Goal: Information Seeking & Learning: Find specific fact

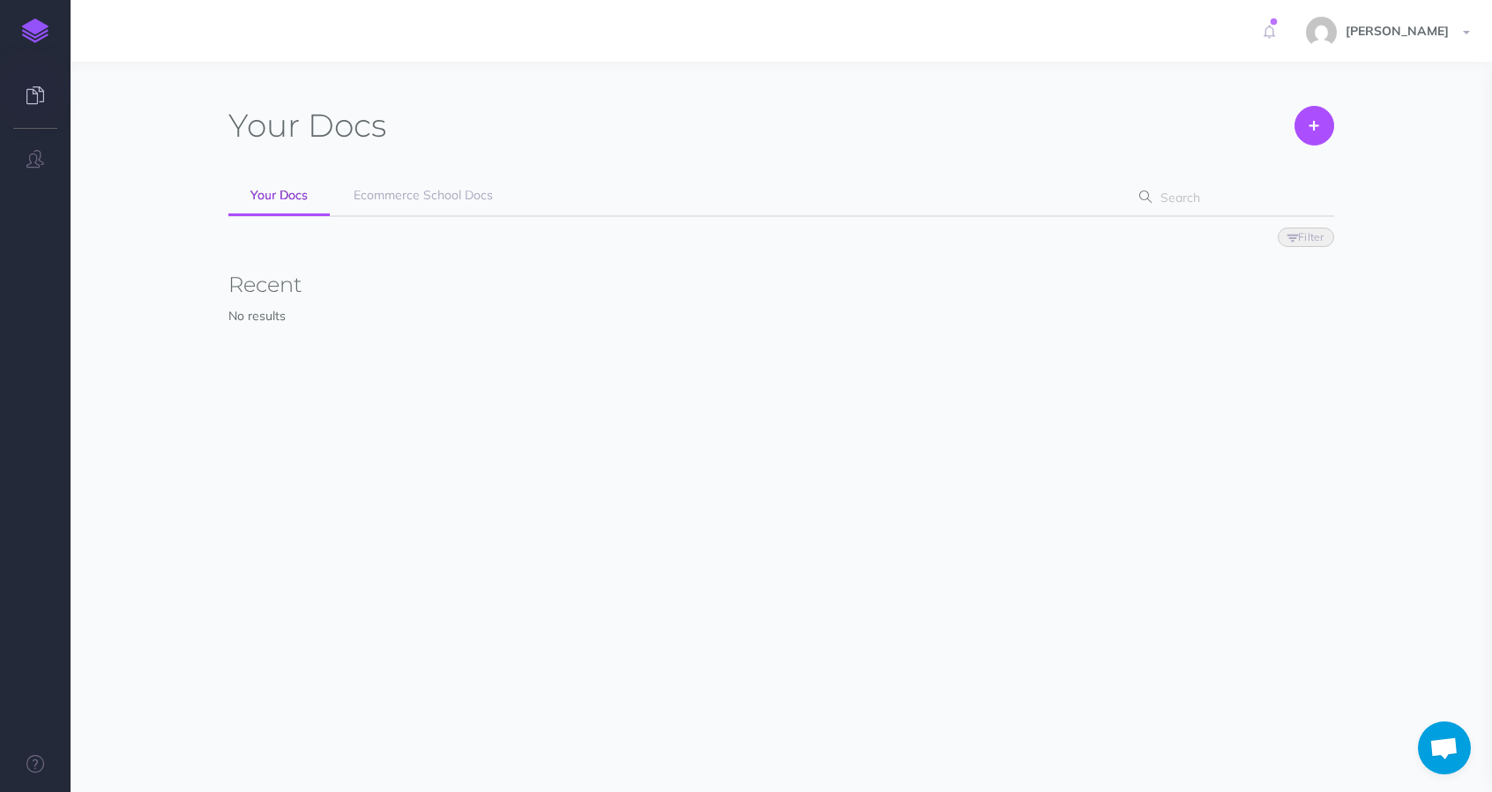
click at [1142, 197] on icon at bounding box center [1145, 196] width 12 height 12
click at [453, 171] on div "Your Docs Create Import Your Docs Ecommerce School Docs Filter Status Published…" at bounding box center [780, 247] width 1105 height 283
click at [439, 195] on span "Ecommerce School Docs" at bounding box center [423, 195] width 139 height 16
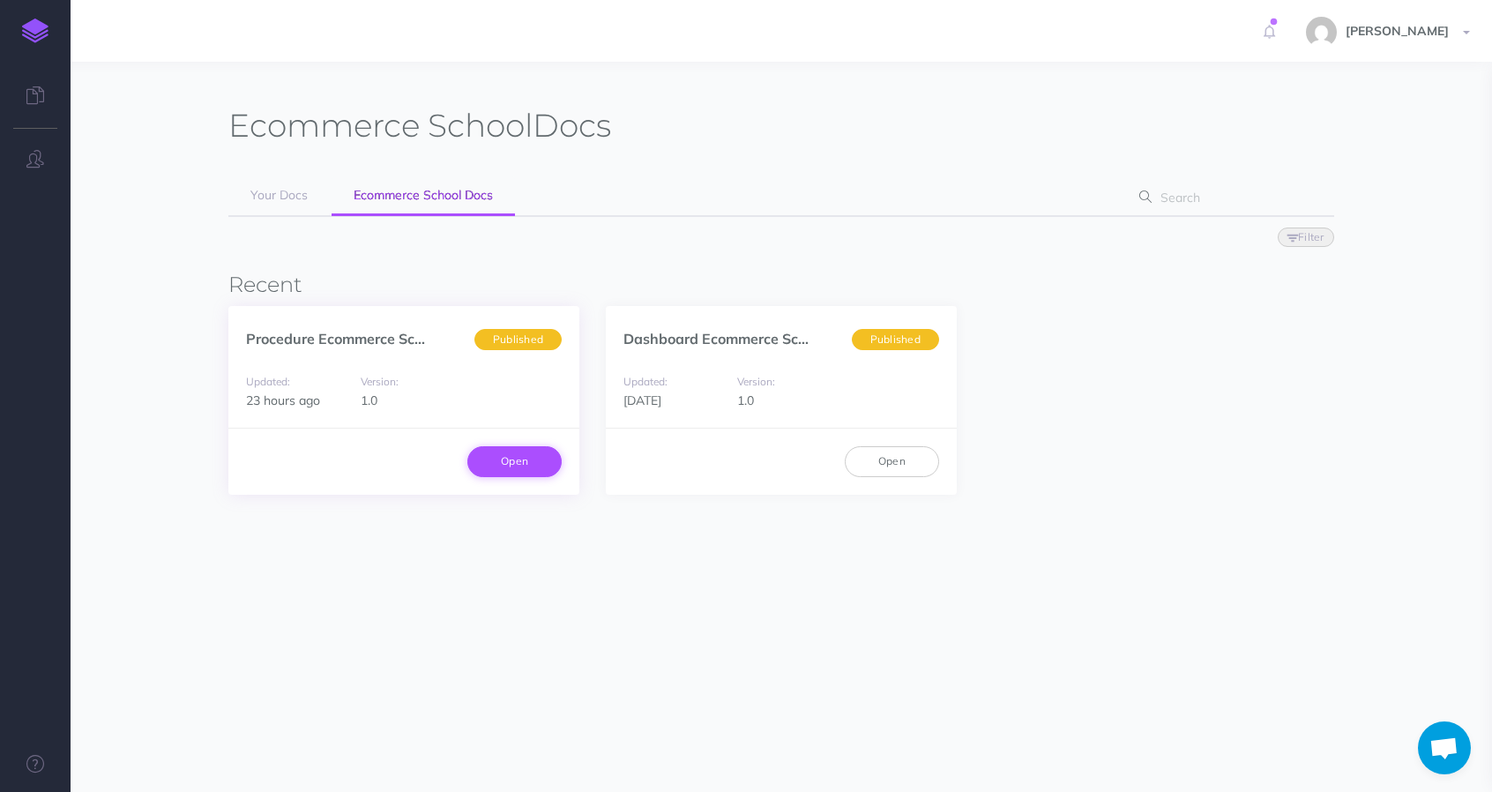
click at [520, 468] on link "Open" at bounding box center [514, 461] width 94 height 30
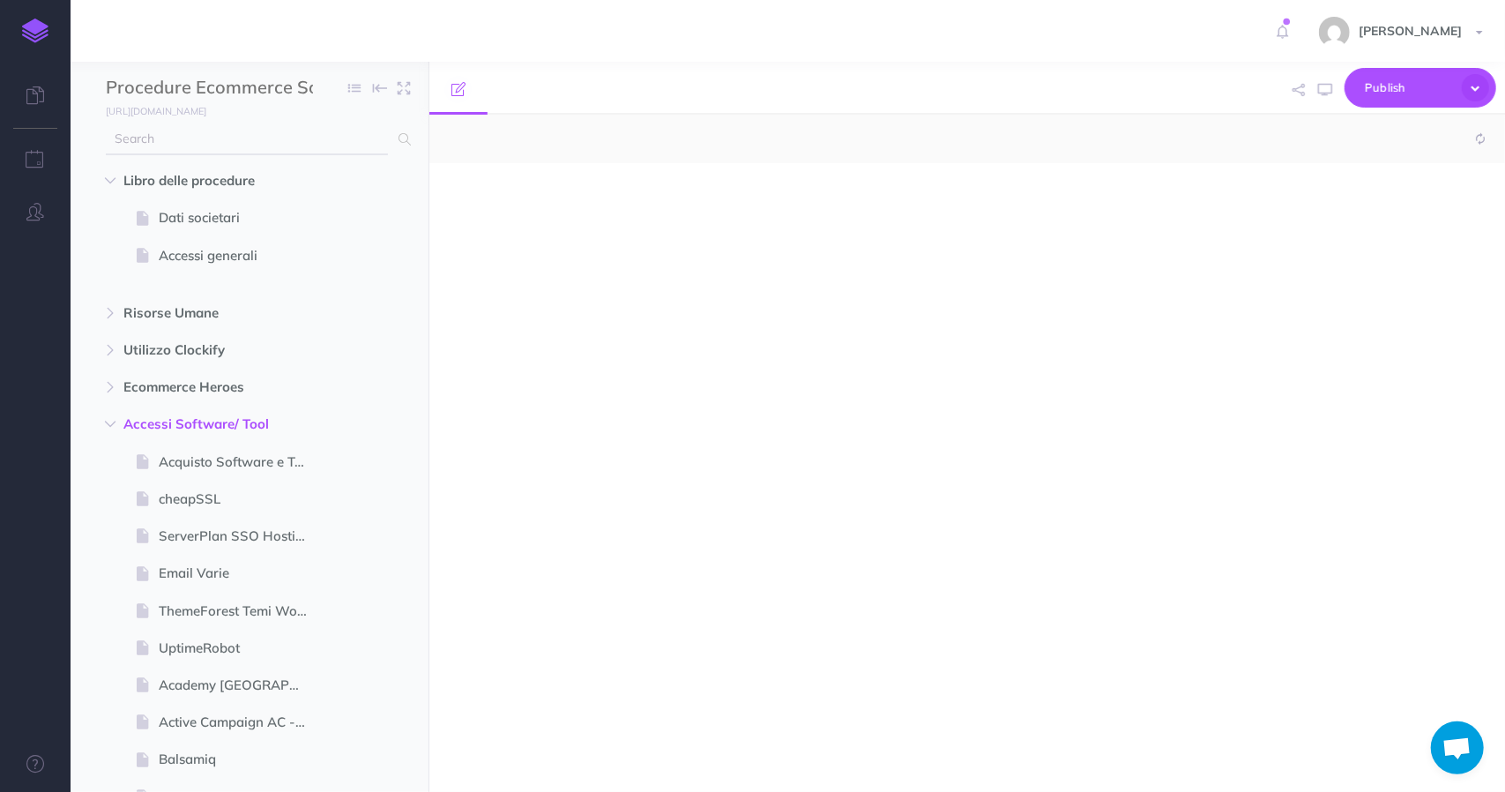
click at [199, 141] on input "text" at bounding box center [247, 139] width 282 height 32
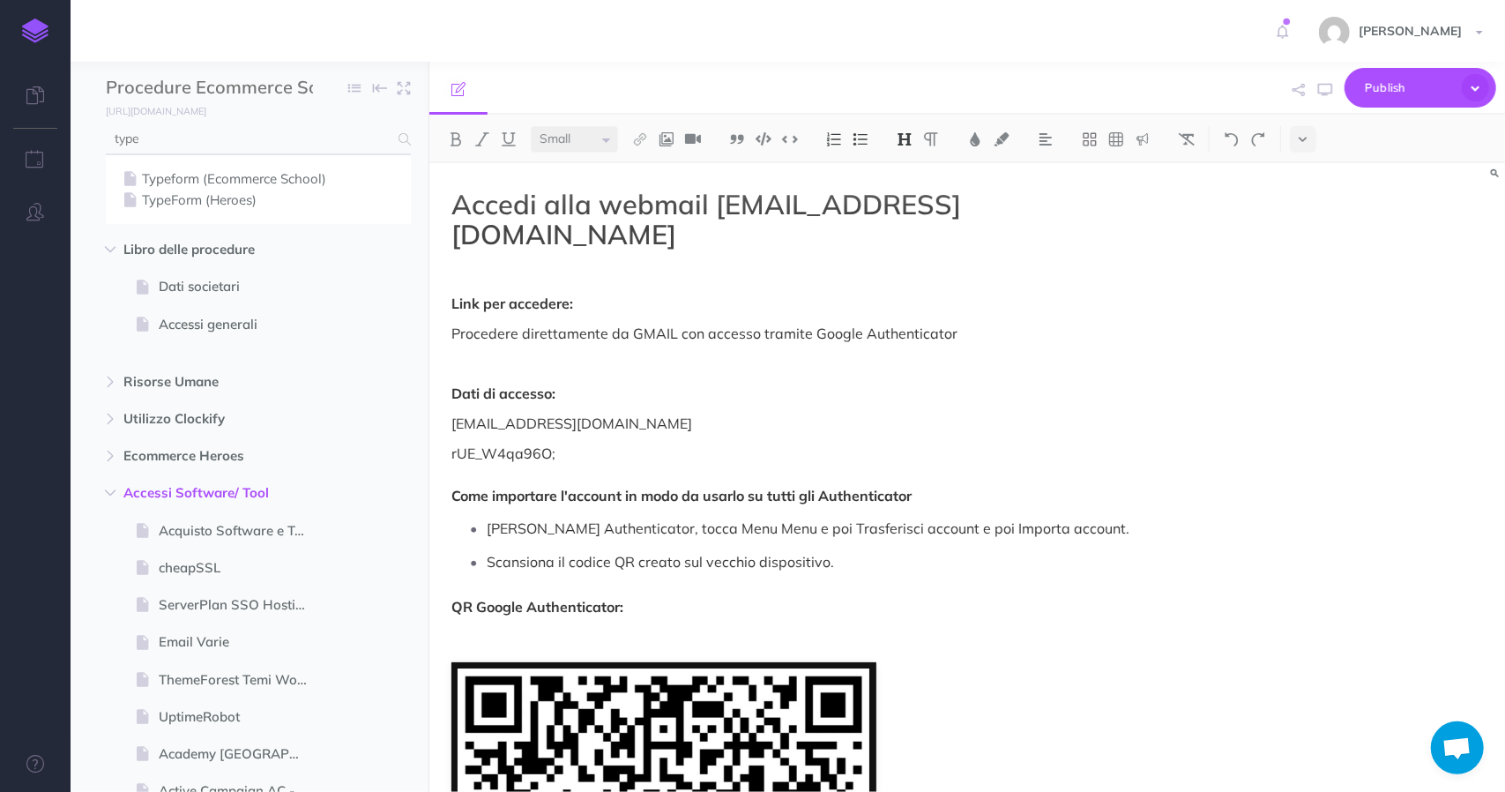
click at [199, 140] on input "type" at bounding box center [247, 139] width 282 height 32
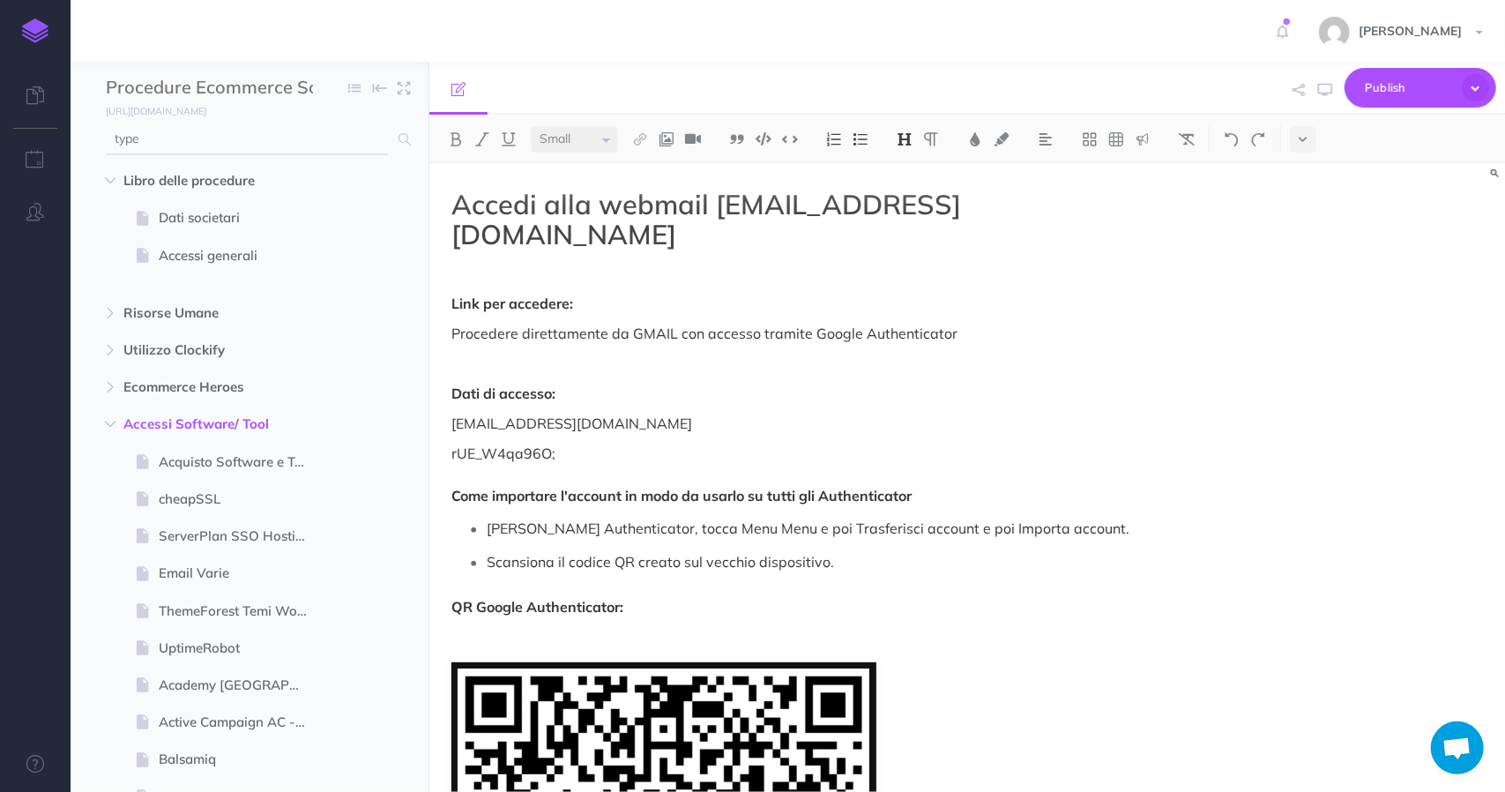
click at [199, 140] on input "type" at bounding box center [247, 139] width 282 height 32
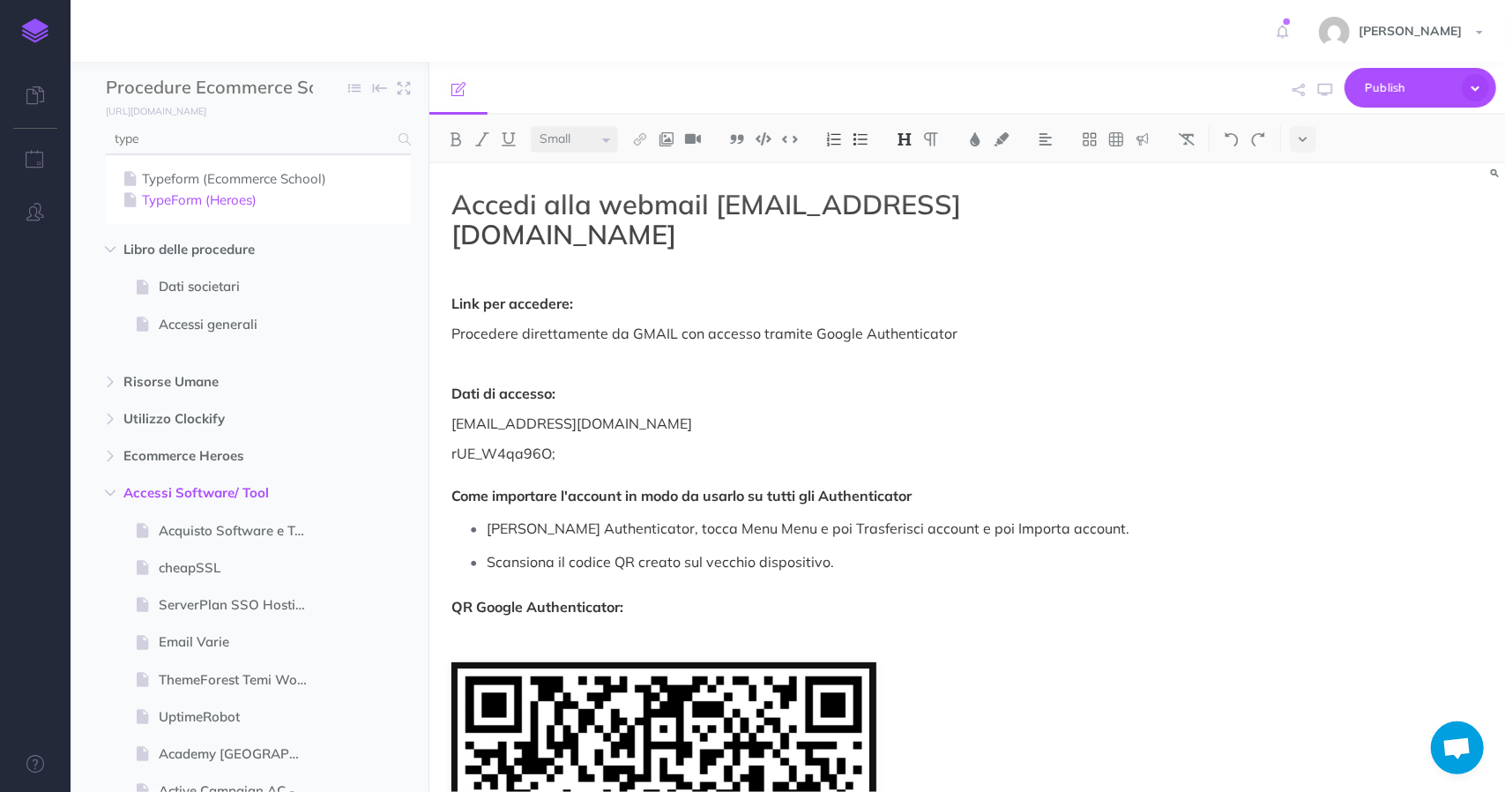
type input "type"
click at [250, 202] on link "TypeForm (Heroes)" at bounding box center [258, 200] width 279 height 21
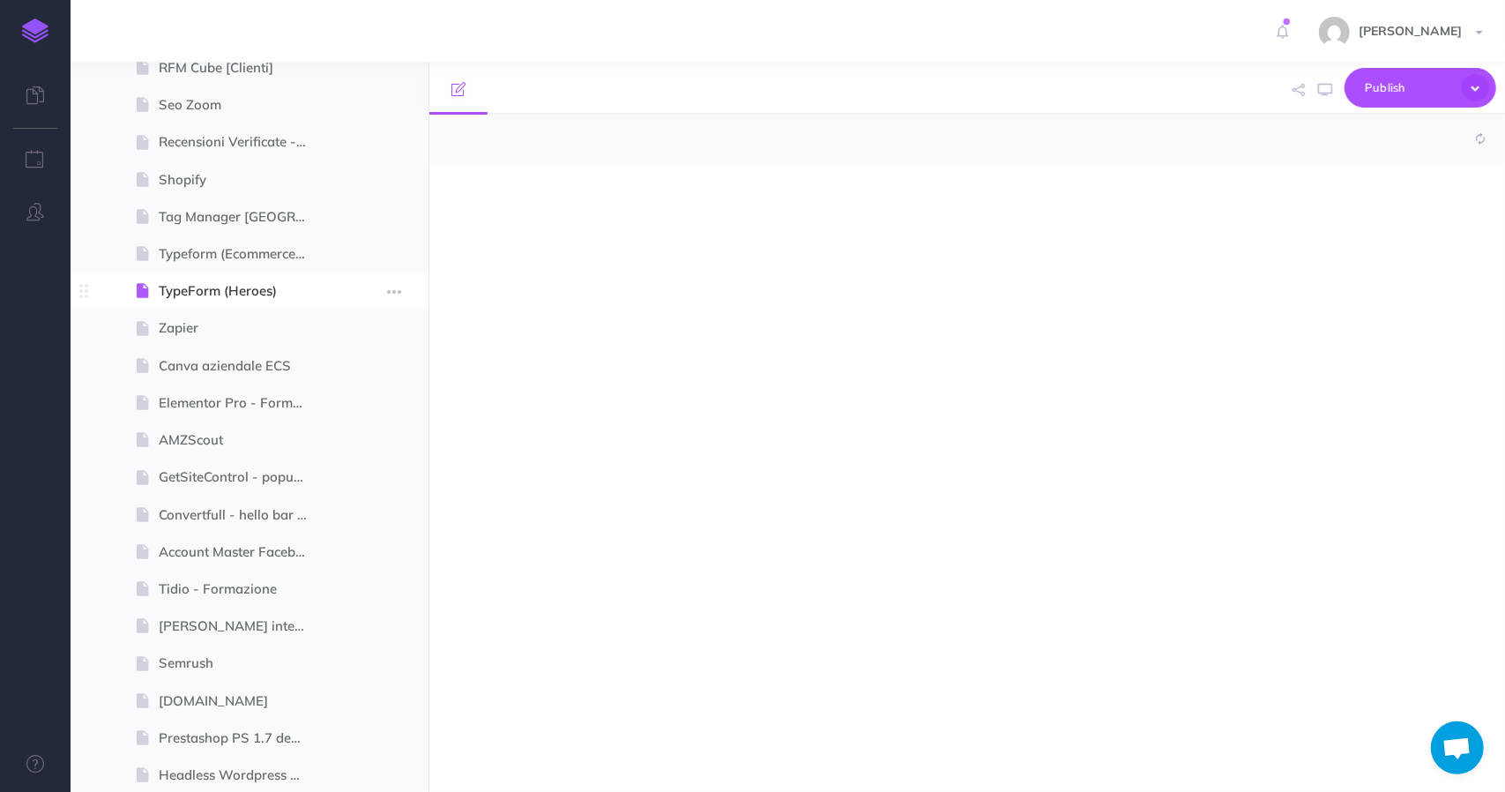
select select "null"
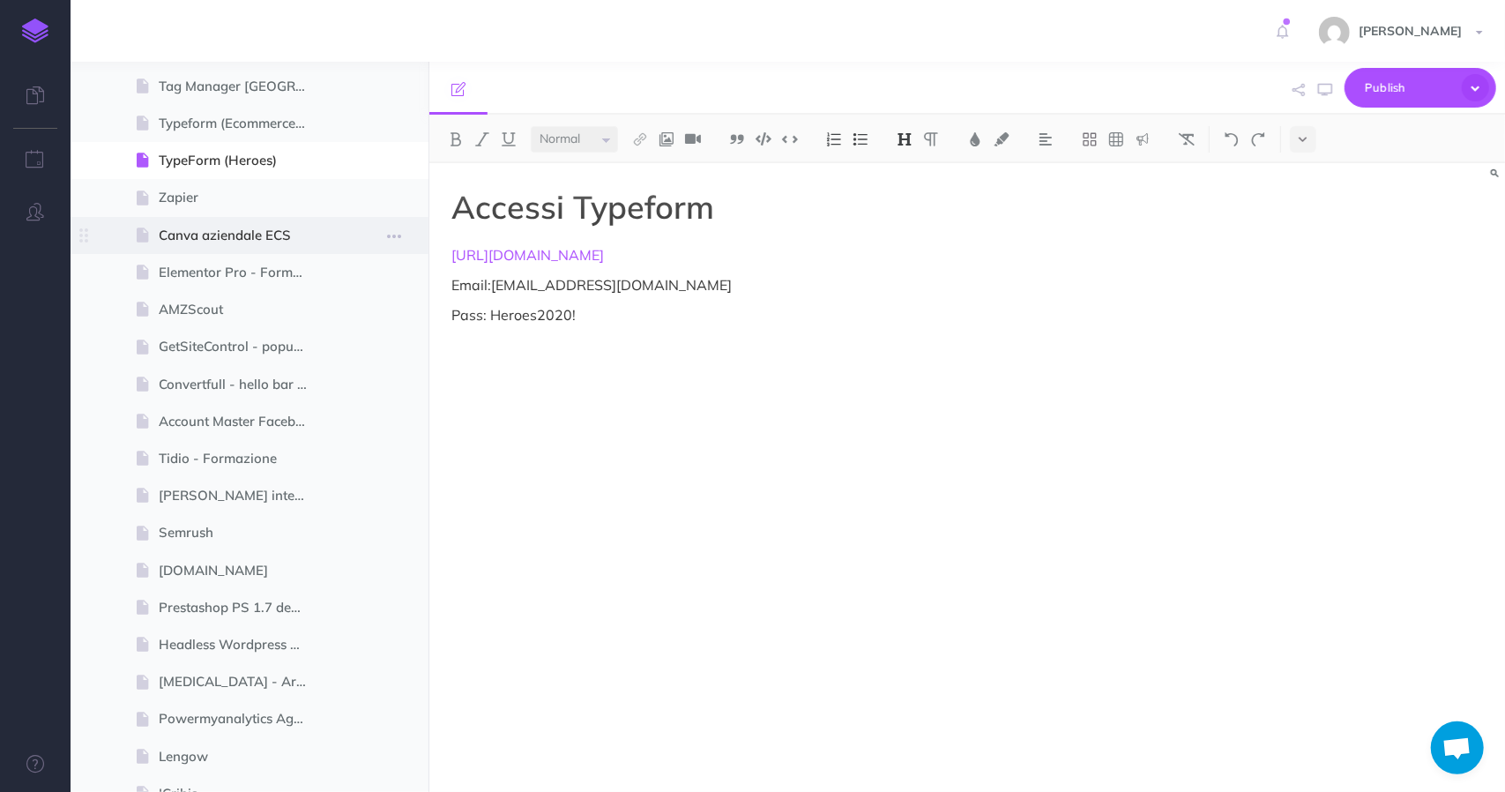
scroll to position [1419, 0]
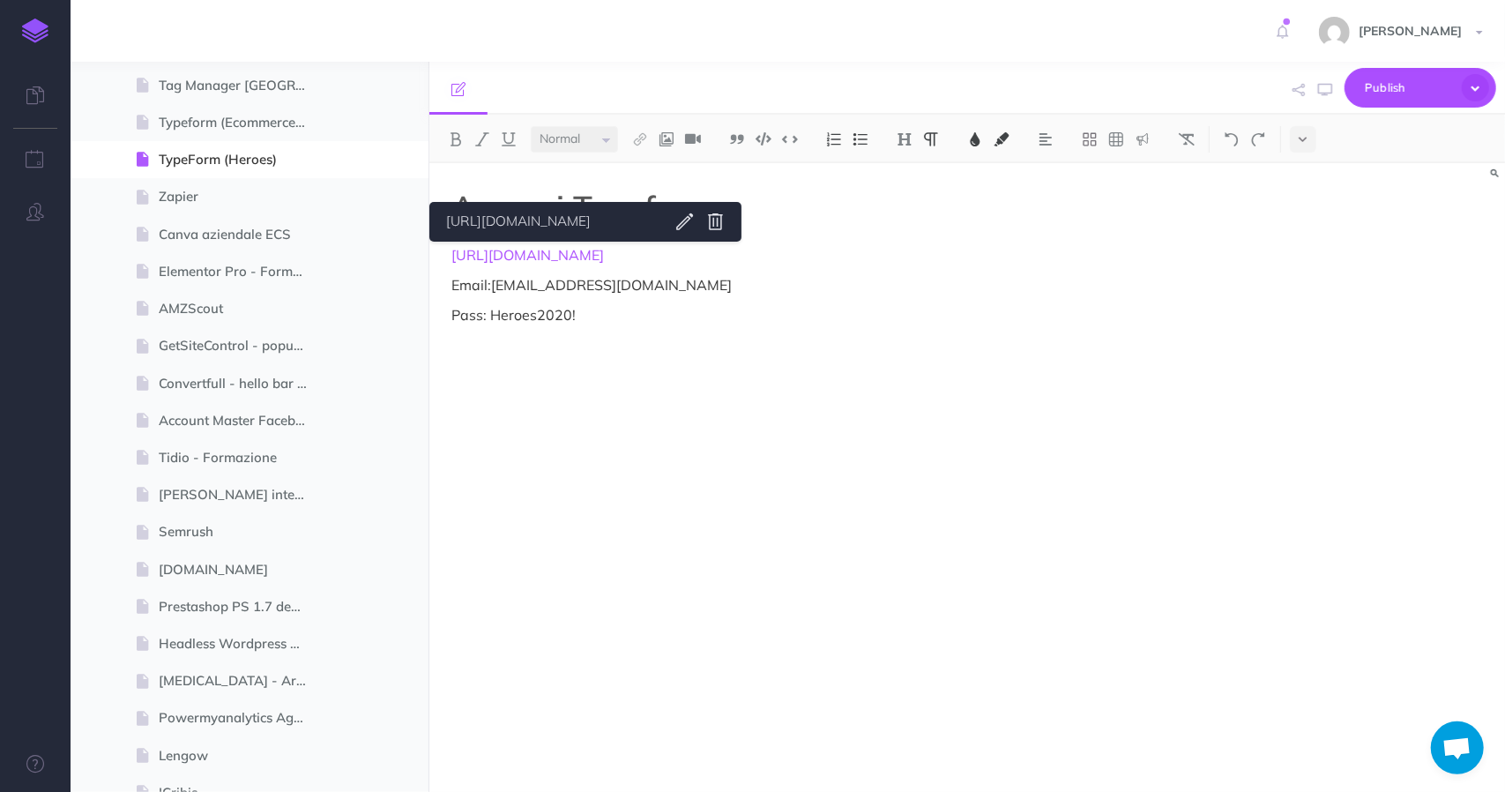
drag, startPoint x: 552, startPoint y: 258, endPoint x: 511, endPoint y: 375, distance: 123.2
click at [510, 389] on div "Accessi Typeform [URL][DOMAIN_NAME] Email: [EMAIL_ADDRESS][DOMAIN_NAME] Pass: H…" at bounding box center [805, 468] width 753 height 611
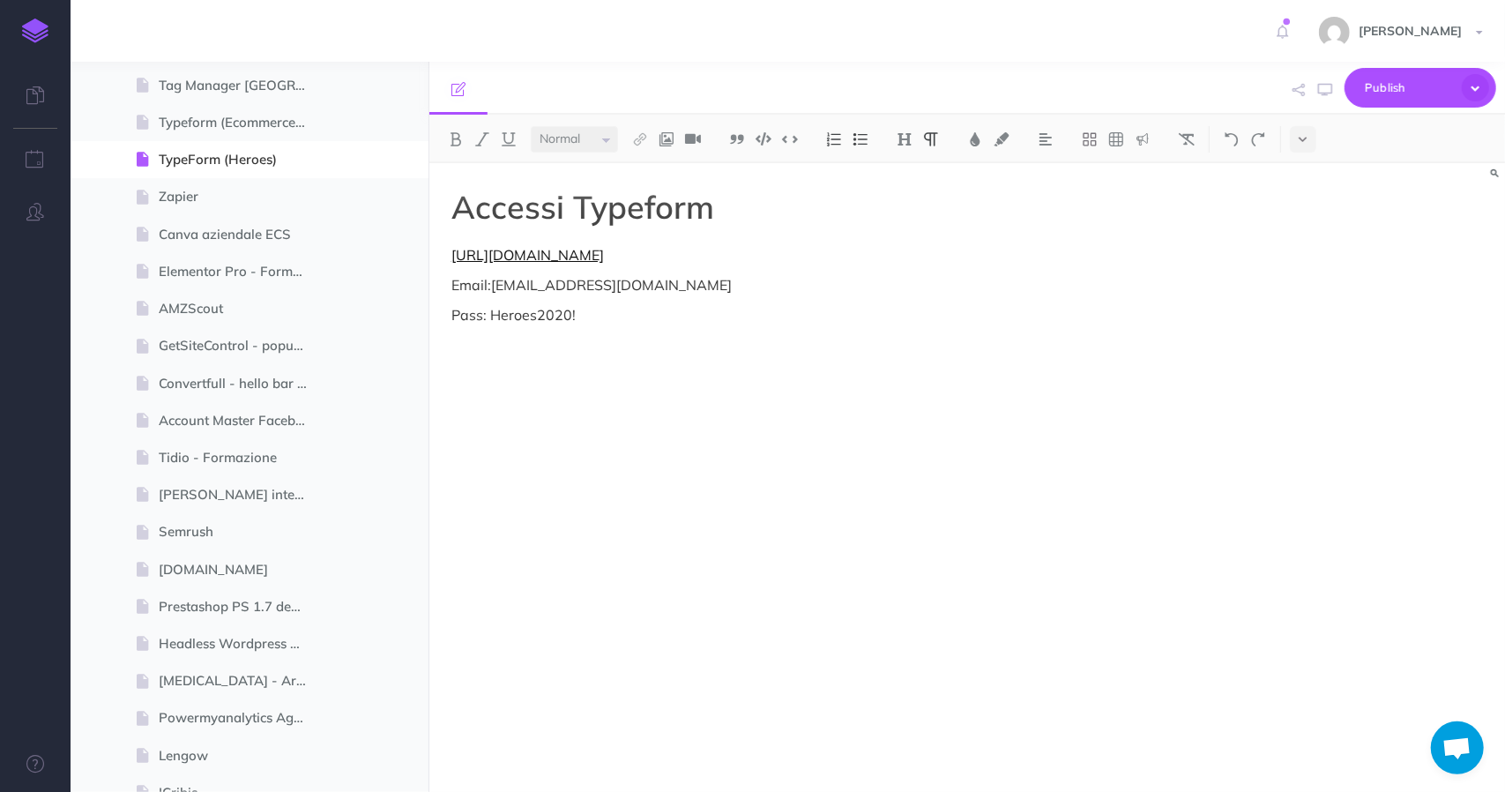
click at [542, 256] on span "[URL][DOMAIN_NAME]" at bounding box center [527, 255] width 153 height 18
click at [554, 226] on link "[URL][DOMAIN_NAME]" at bounding box center [550, 222] width 220 height 22
click at [590, 290] on span "[EMAIL_ADDRESS][DOMAIN_NAME]" at bounding box center [611, 285] width 241 height 18
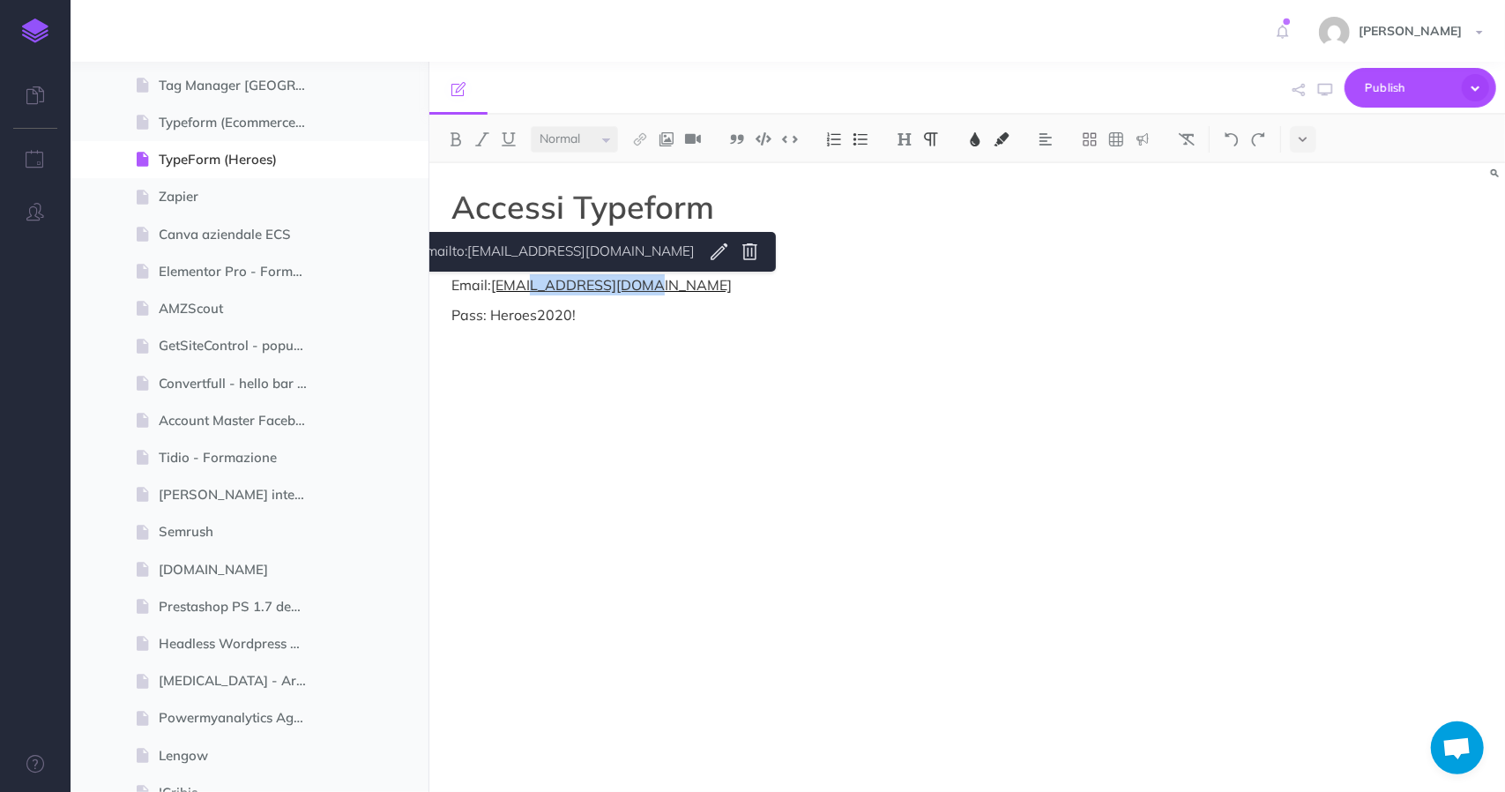
click at [590, 290] on span "[EMAIL_ADDRESS][DOMAIN_NAME]" at bounding box center [611, 285] width 241 height 18
click at [714, 285] on p "Email: [EMAIL_ADDRESS][DOMAIN_NAME]" at bounding box center [805, 284] width 709 height 21
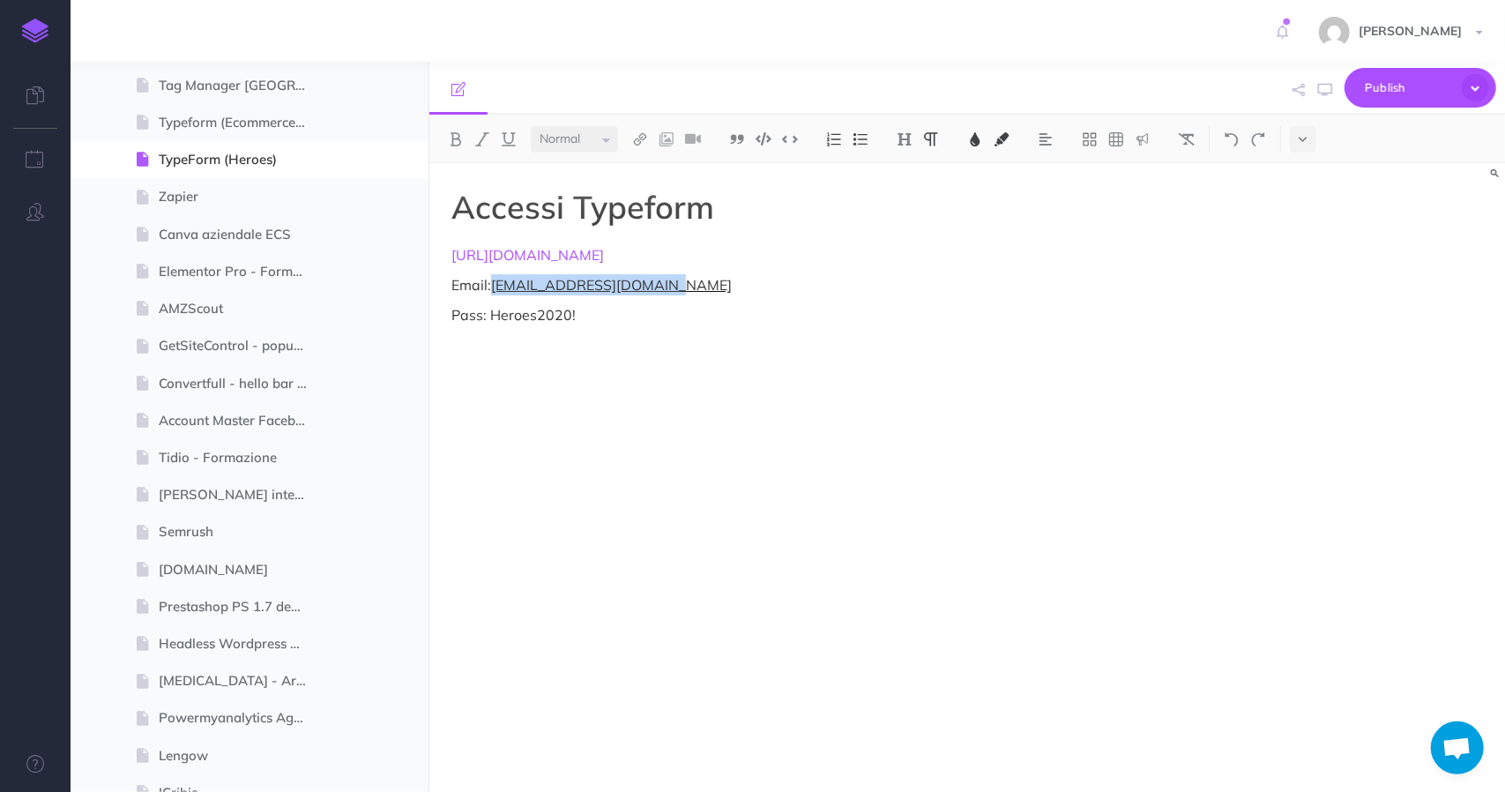
drag, startPoint x: 690, startPoint y: 287, endPoint x: 494, endPoint y: 289, distance: 196.6
click at [494, 289] on p "Email: [EMAIL_ADDRESS][DOMAIN_NAME]" at bounding box center [805, 284] width 709 height 21
copy span "[EMAIL_ADDRESS][DOMAIN_NAME]"
drag, startPoint x: 587, startPoint y: 320, endPoint x: 492, endPoint y: 325, distance: 95.4
click at [492, 325] on p "Pass: Heroes2020!" at bounding box center [805, 314] width 709 height 21
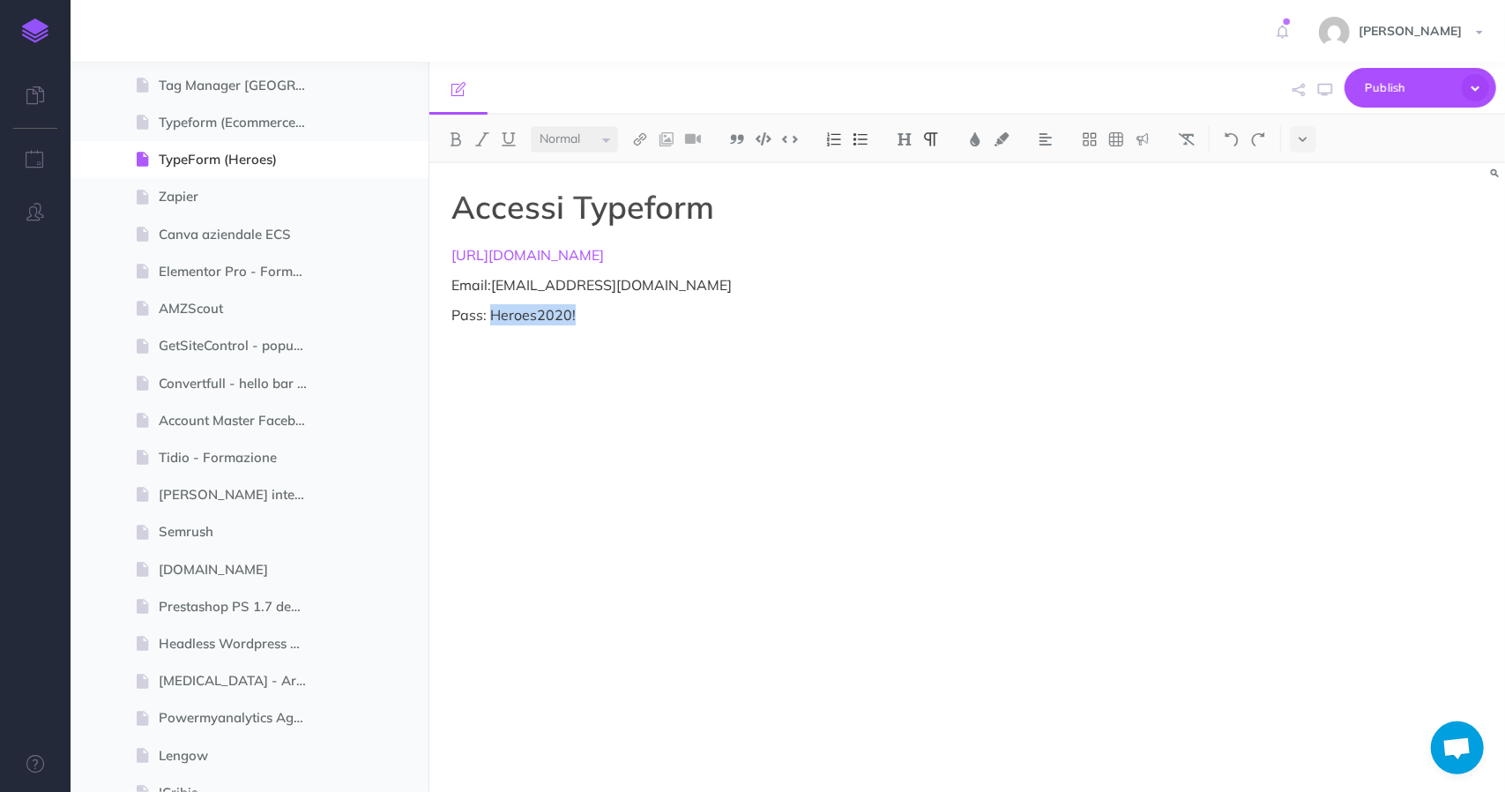
copy p "Heroes2020!"
